Goal: Information Seeking & Learning: Learn about a topic

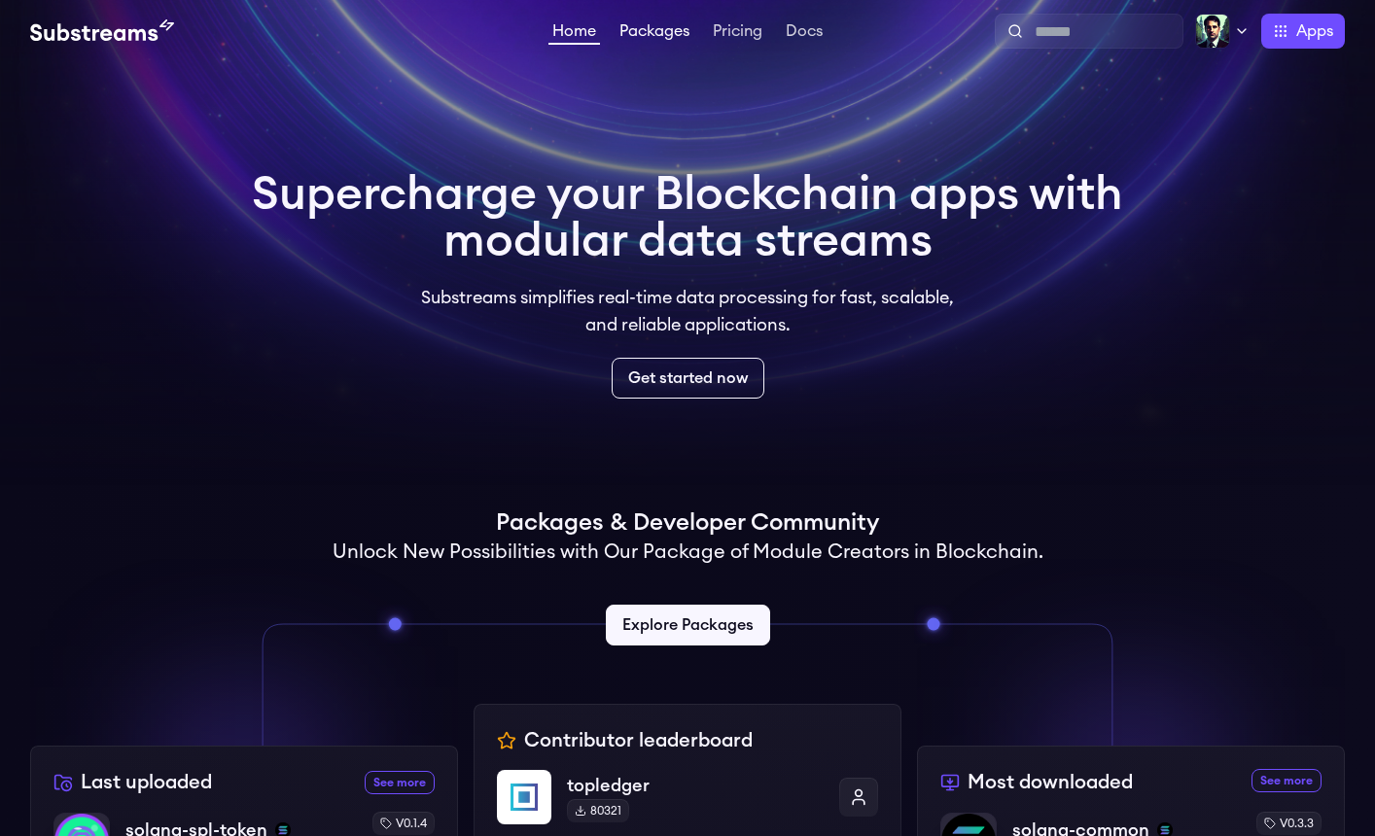
click at [653, 28] on link "Packages" at bounding box center [654, 32] width 78 height 19
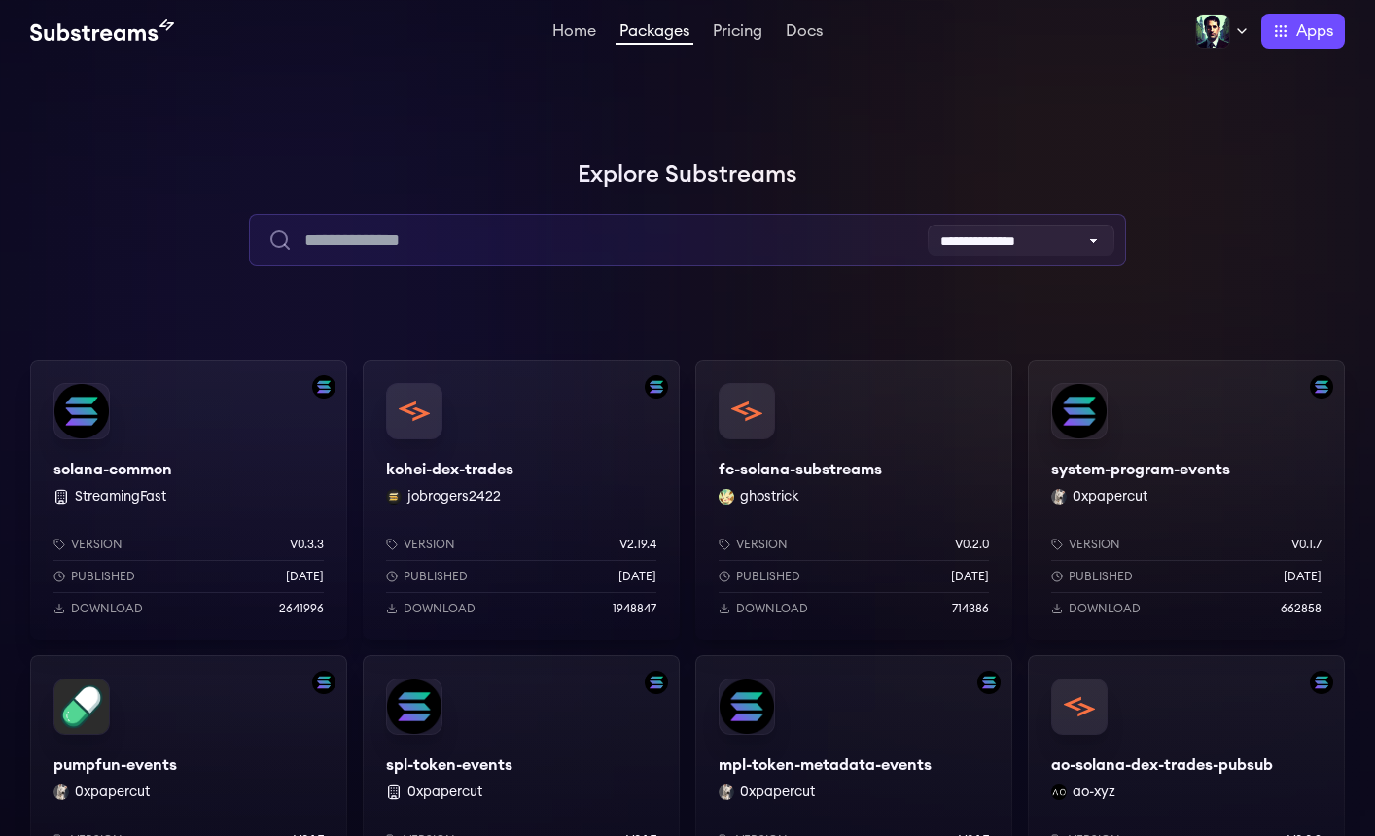
click at [539, 245] on input "text" at bounding box center [687, 240] width 876 height 53
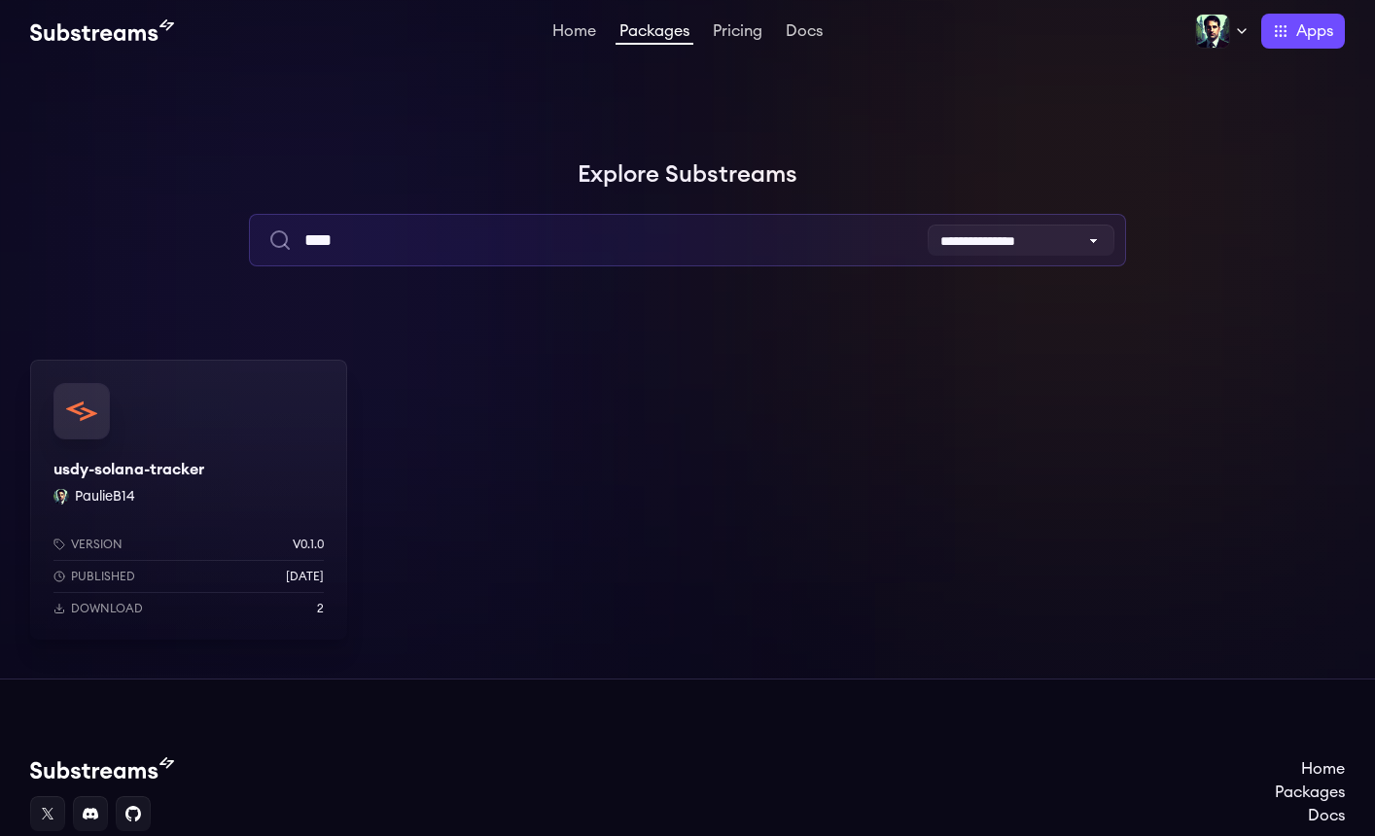
type input "****"
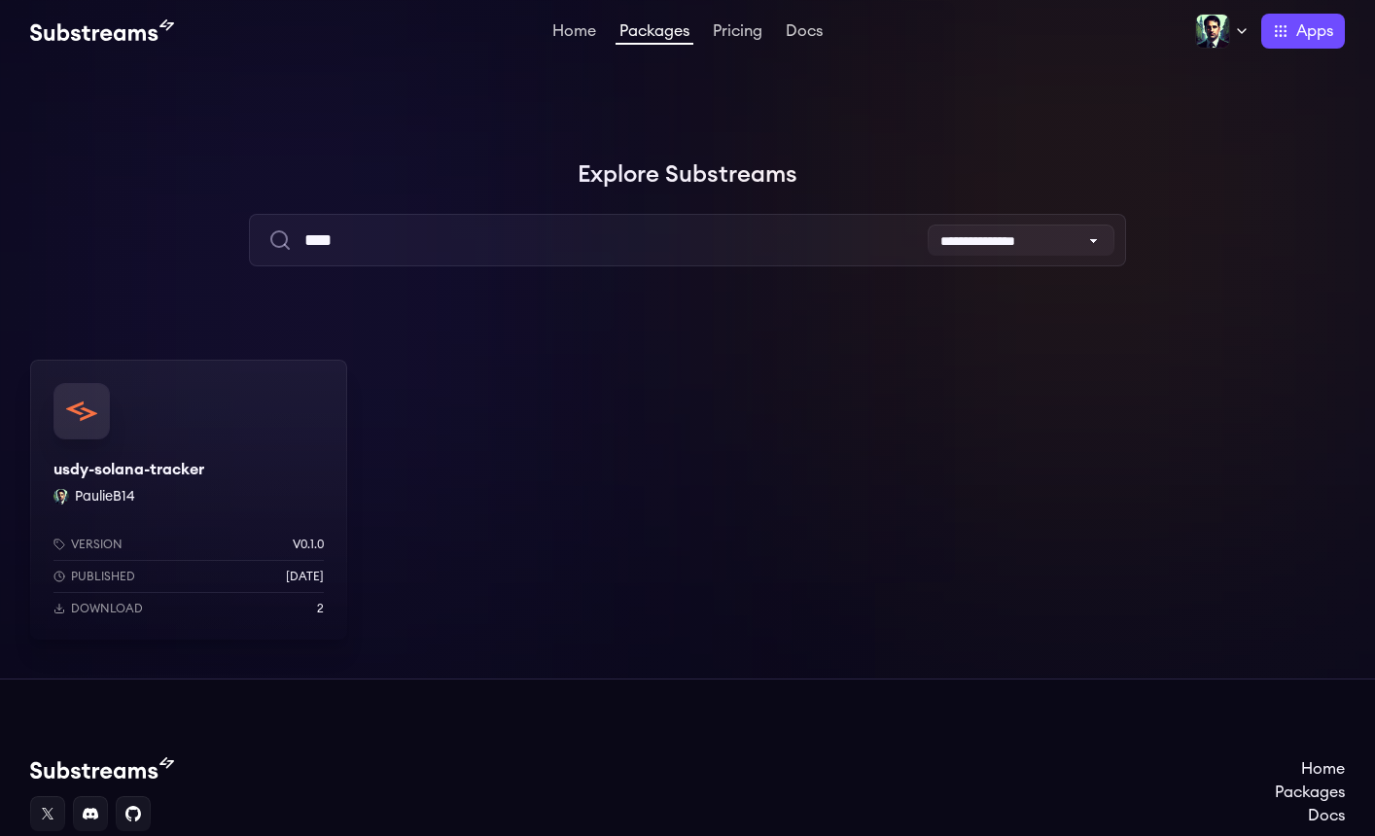
click at [237, 475] on div "usdy-solana-tracker PaulieB14 Version v0.1.0 Published 2 months ago Download 2" at bounding box center [188, 500] width 317 height 280
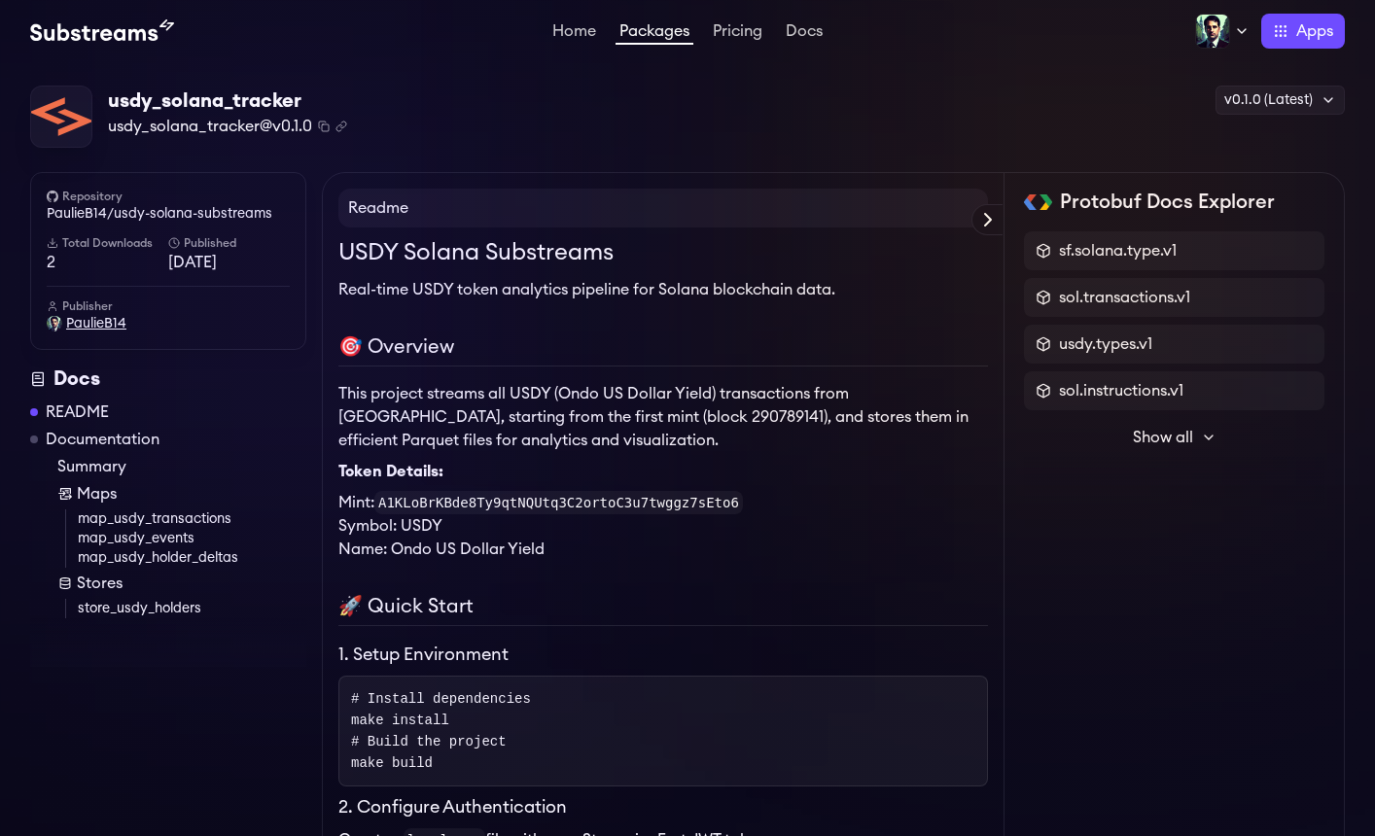
click at [99, 327] on span "PaulieB14" at bounding box center [96, 323] width 60 height 19
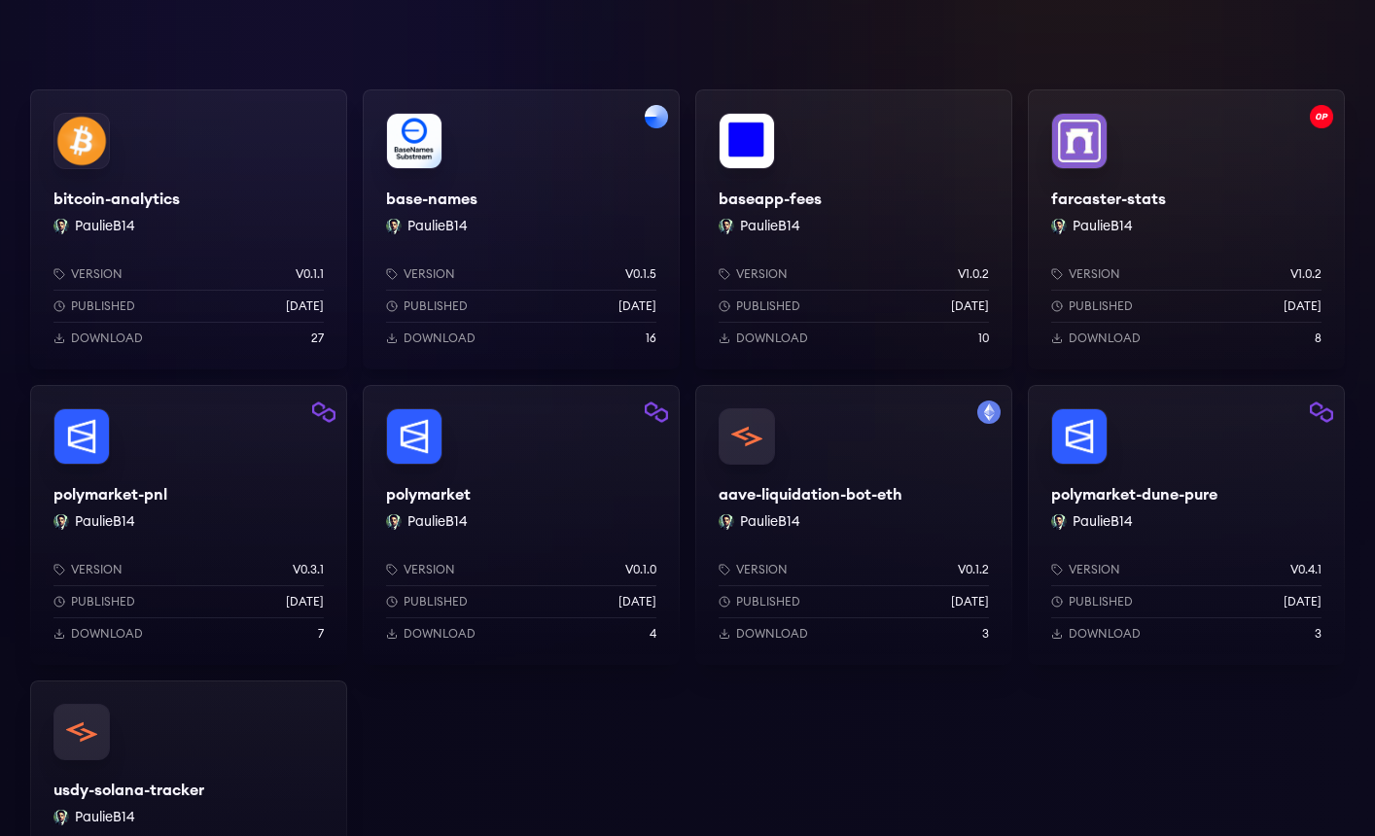
scroll to position [123, 0]
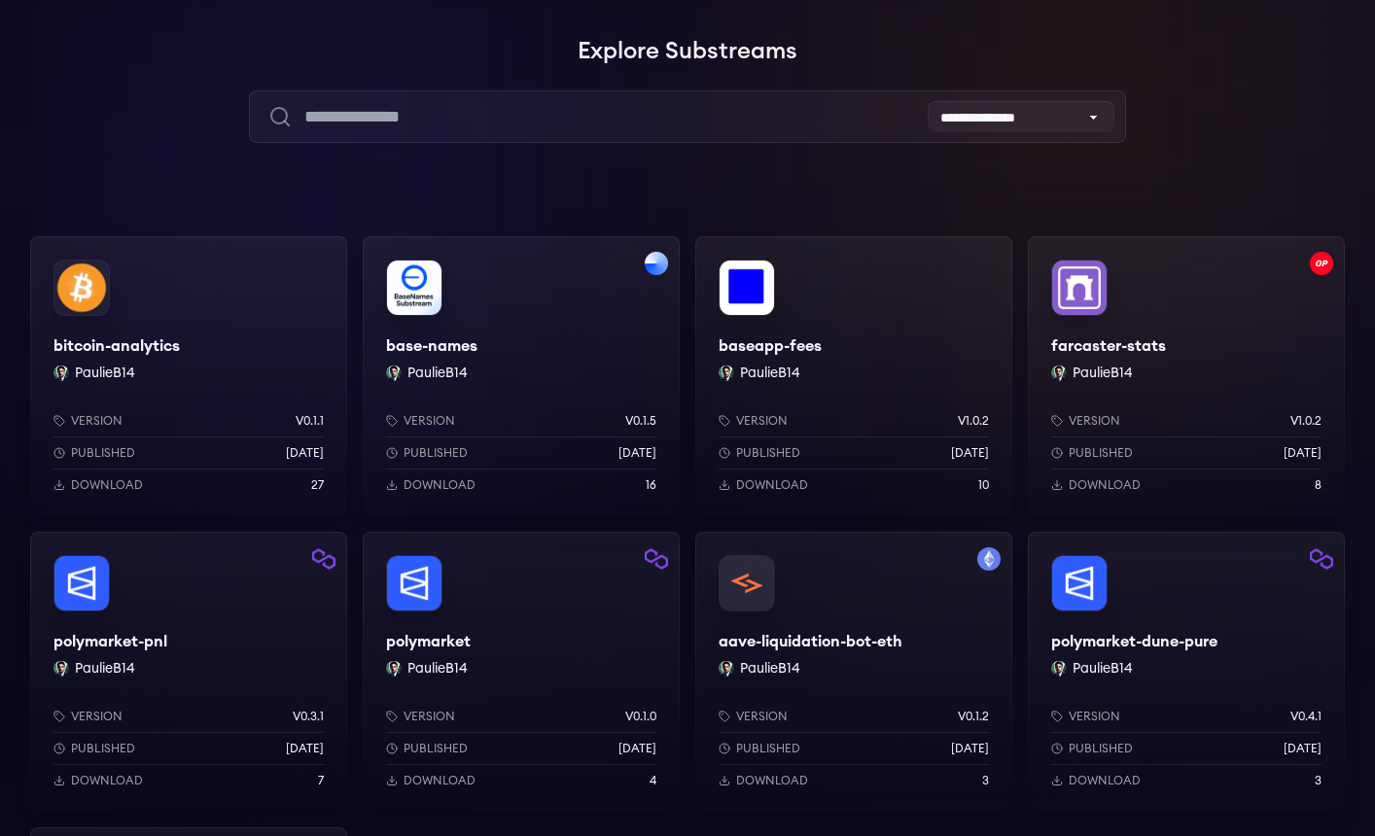
click at [540, 329] on div "base-names PaulieB14 Version v0.1.5 Published 2 months ago Download 16" at bounding box center [521, 376] width 317 height 280
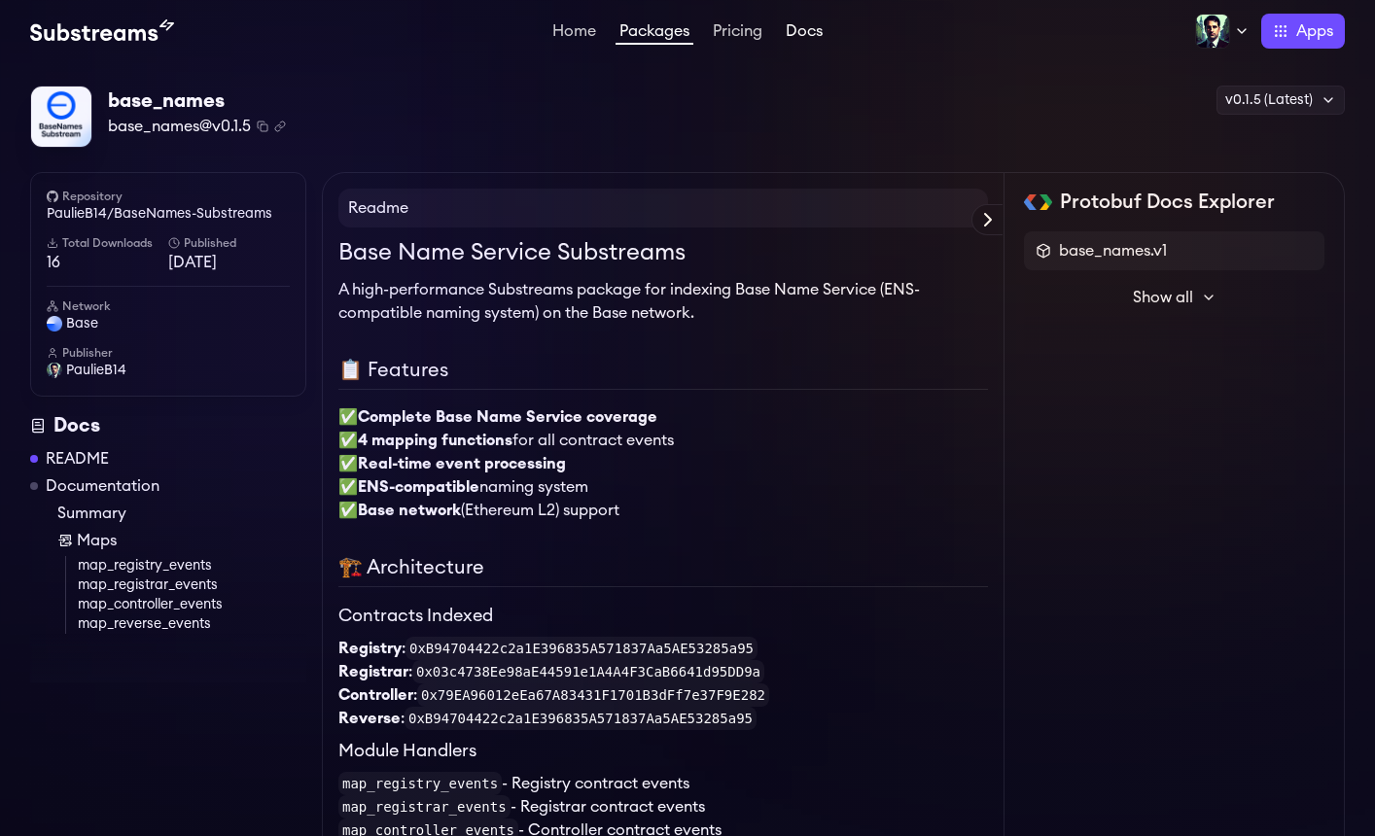
click at [815, 33] on link "Docs" at bounding box center [804, 32] width 45 height 19
